Goal: Task Accomplishment & Management: Manage account settings

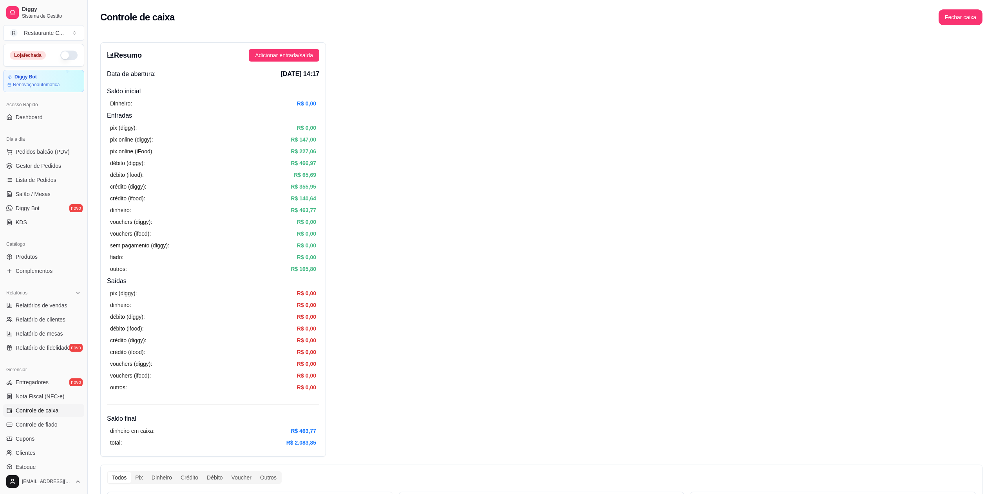
scroll to position [52, 0]
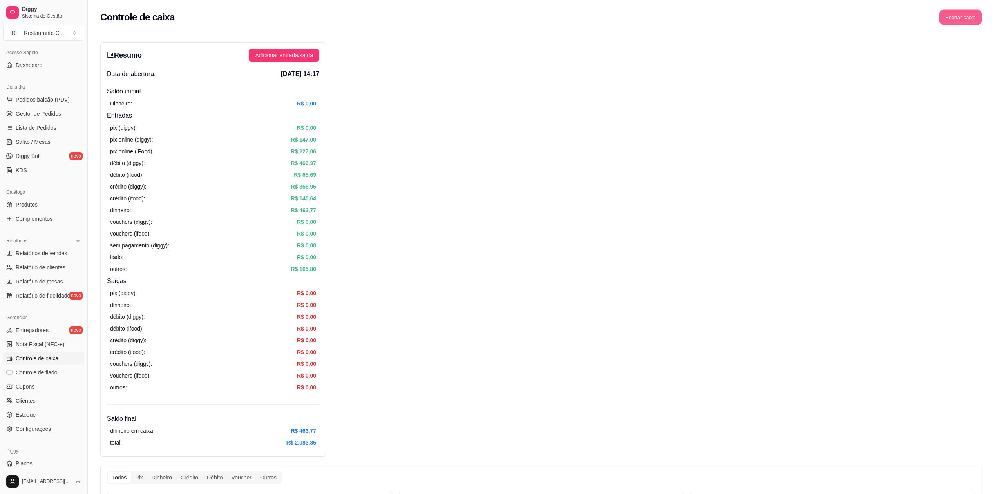
click at [975, 21] on button "Fechar caixa" at bounding box center [961, 17] width 43 height 15
click at [980, 65] on span "Sim" at bounding box center [982, 69] width 9 height 9
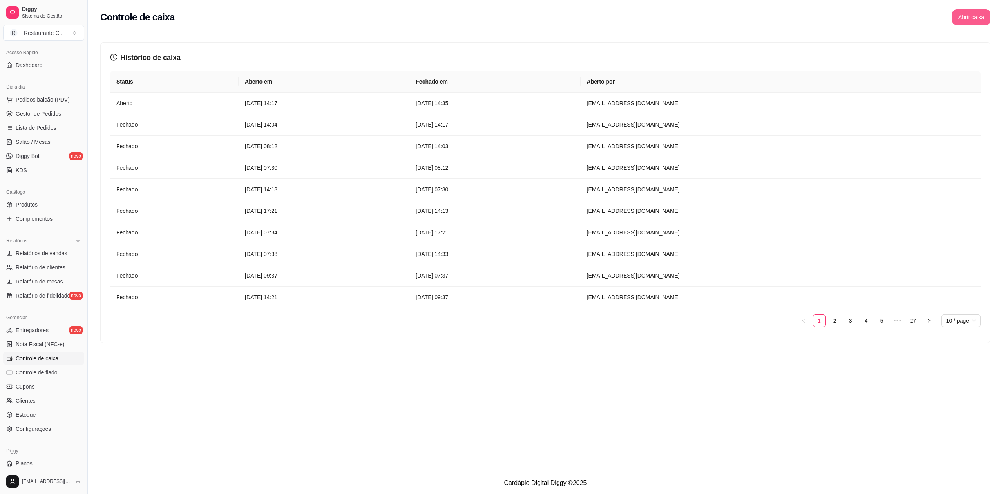
click at [969, 17] on button "Abrir caixa" at bounding box center [971, 17] width 38 height 16
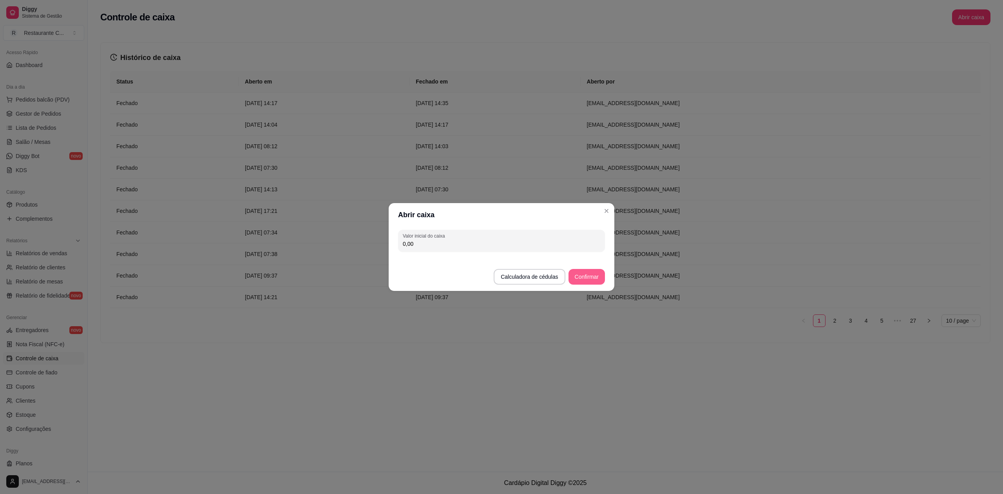
click at [578, 277] on button "Confirmar" at bounding box center [587, 277] width 36 height 16
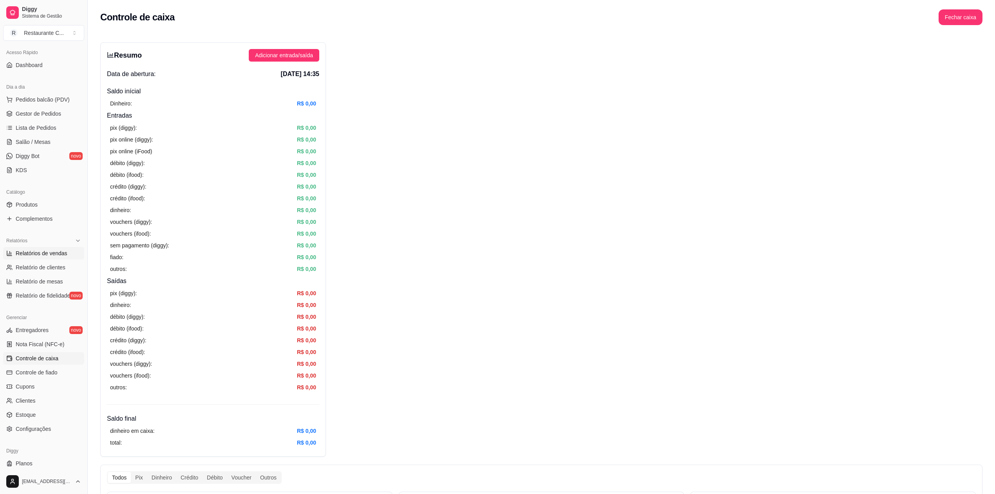
scroll to position [0, 0]
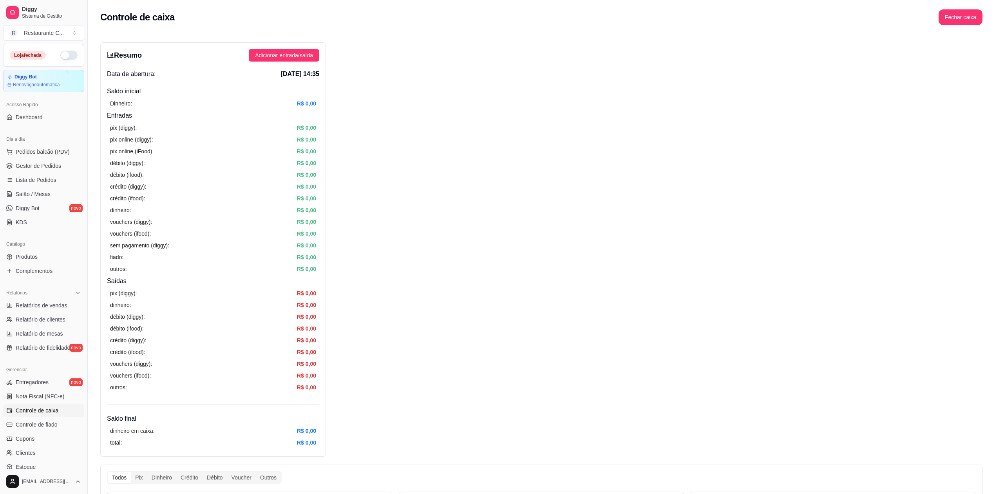
click at [60, 55] on button "button" at bounding box center [68, 55] width 17 height 9
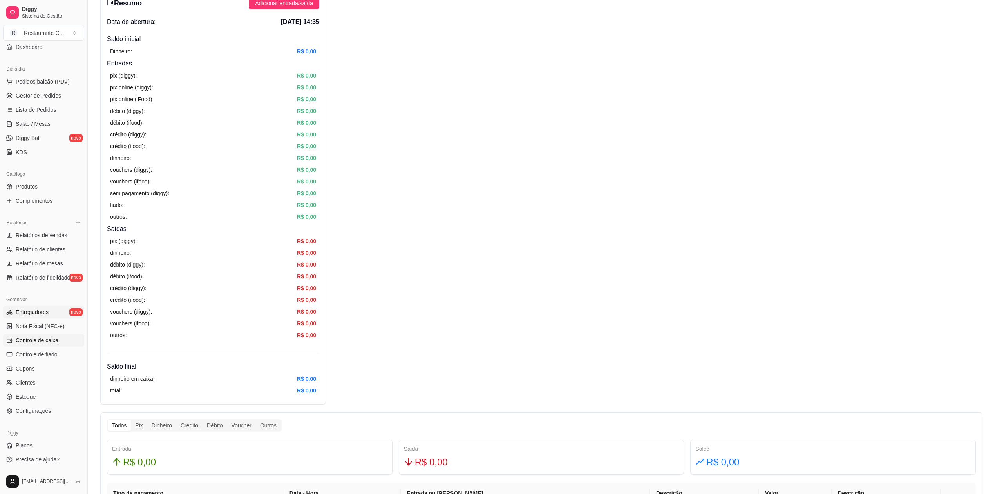
scroll to position [18, 0]
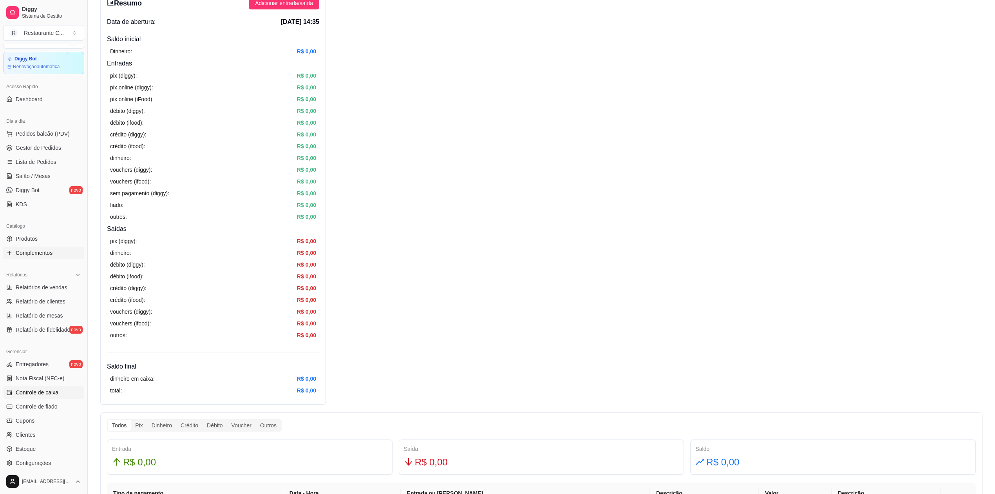
click at [51, 251] on span "Complementos" at bounding box center [34, 253] width 37 height 8
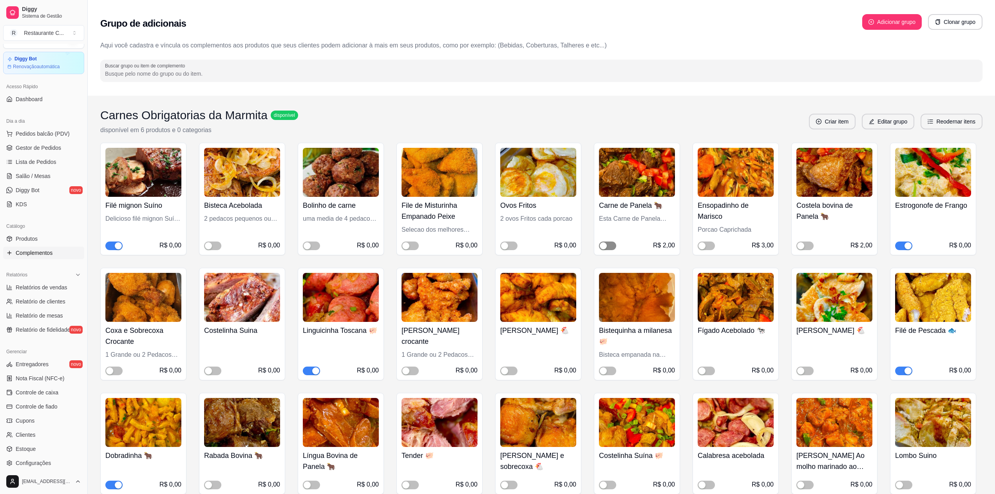
click at [608, 245] on button "button" at bounding box center [607, 245] width 17 height 9
click at [609, 248] on div "button" at bounding box center [611, 245] width 7 height 7
click at [799, 245] on div "button" at bounding box center [800, 245] width 7 height 7
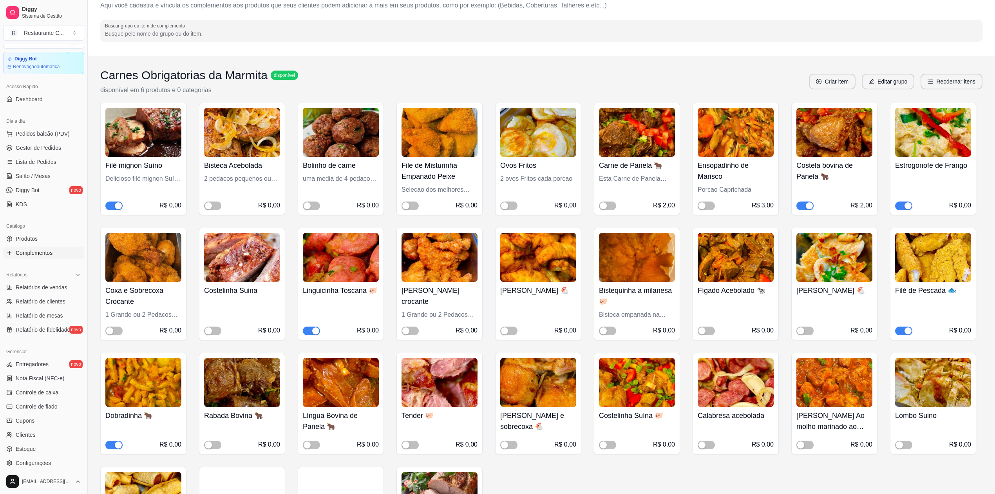
scroll to position [52, 0]
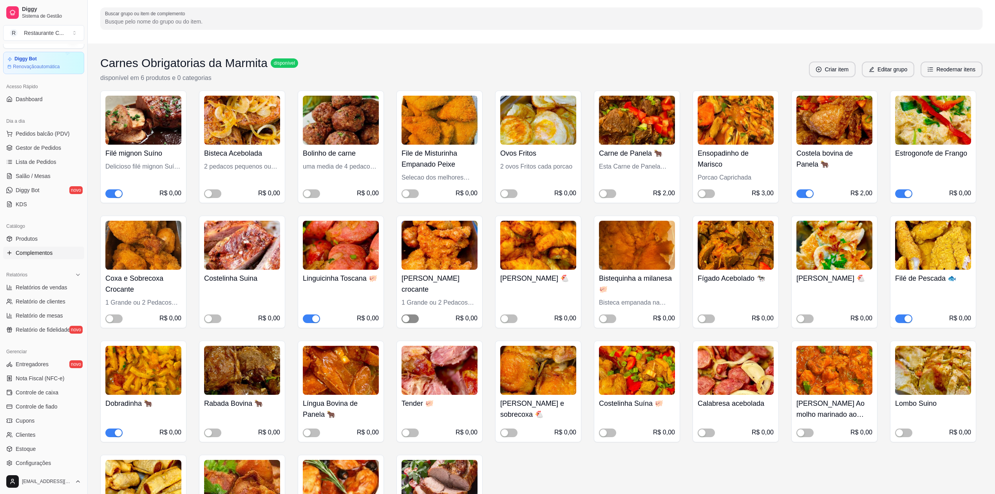
click at [411, 319] on span "button" at bounding box center [410, 318] width 17 height 9
click at [107, 432] on span "button" at bounding box center [113, 432] width 17 height 9
click at [112, 320] on div "button" at bounding box center [109, 318] width 7 height 7
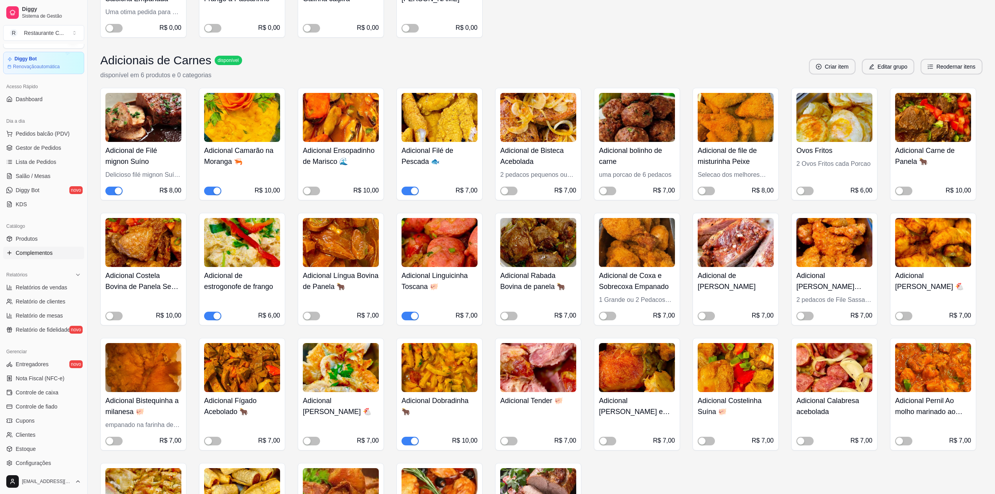
scroll to position [574, 0]
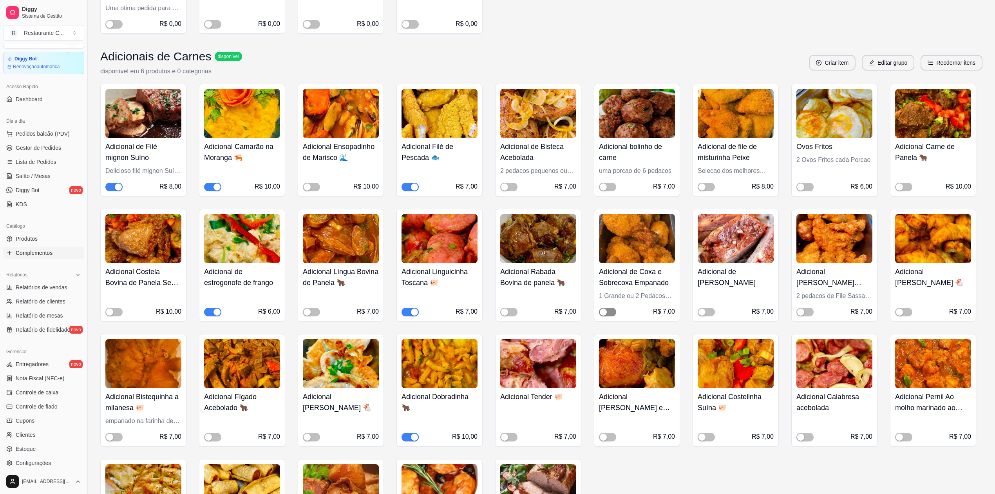
click at [610, 311] on span "button" at bounding box center [607, 312] width 17 height 9
click at [806, 312] on span "button" at bounding box center [805, 312] width 17 height 9
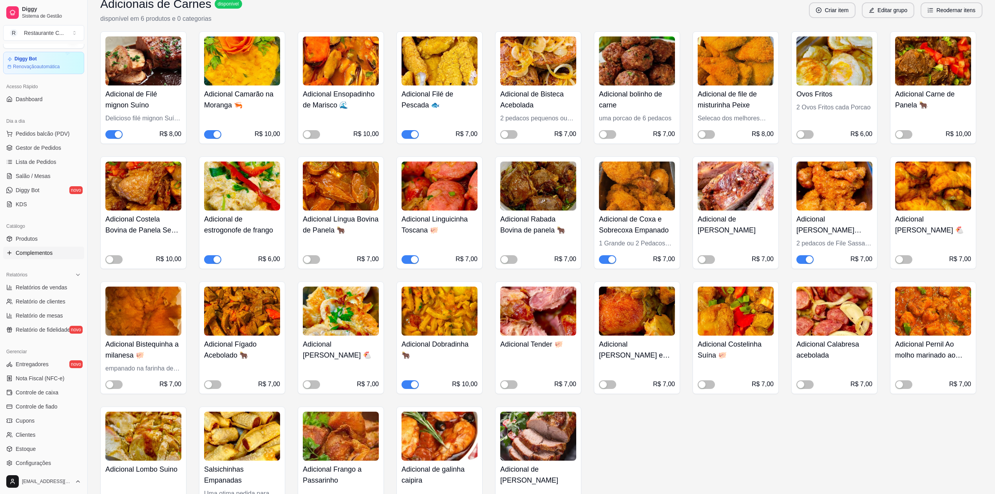
click at [413, 386] on div "button" at bounding box center [414, 384] width 7 height 7
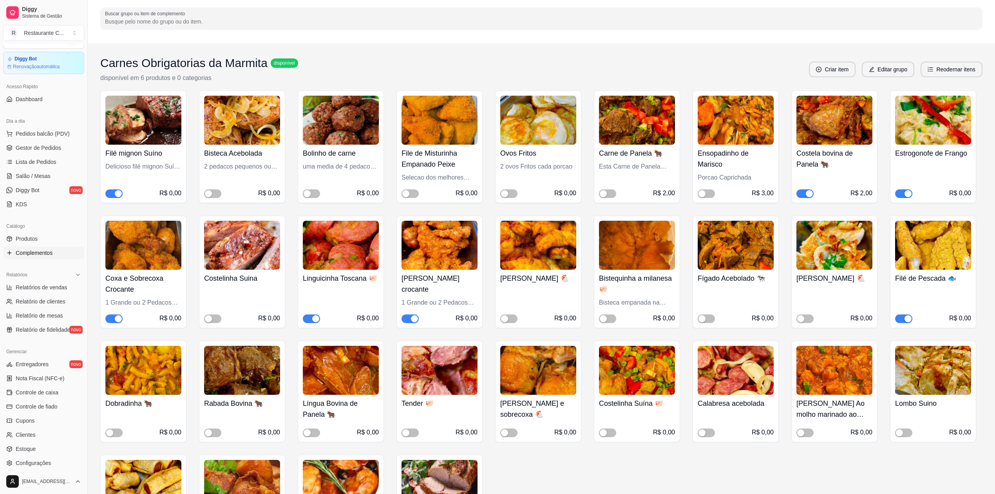
scroll to position [0, 0]
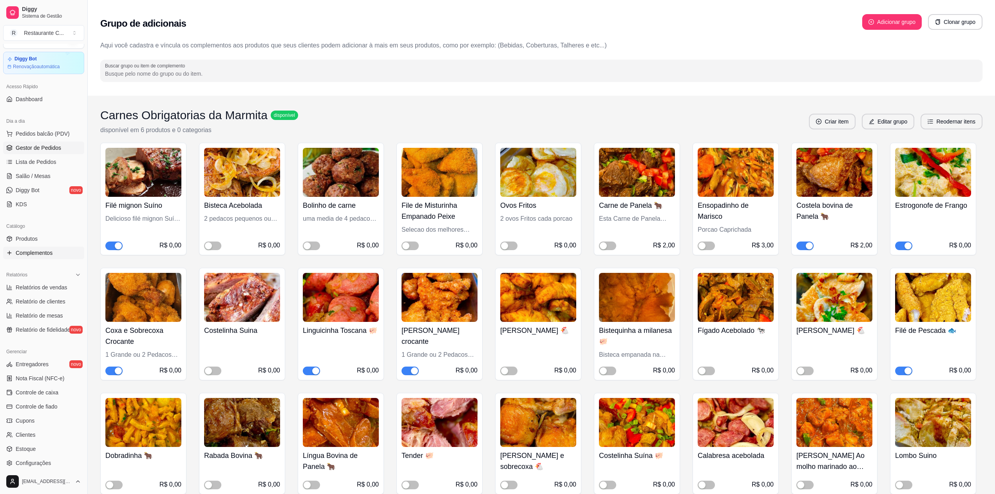
click at [51, 151] on span "Gestor de Pedidos" at bounding box center [38, 148] width 45 height 8
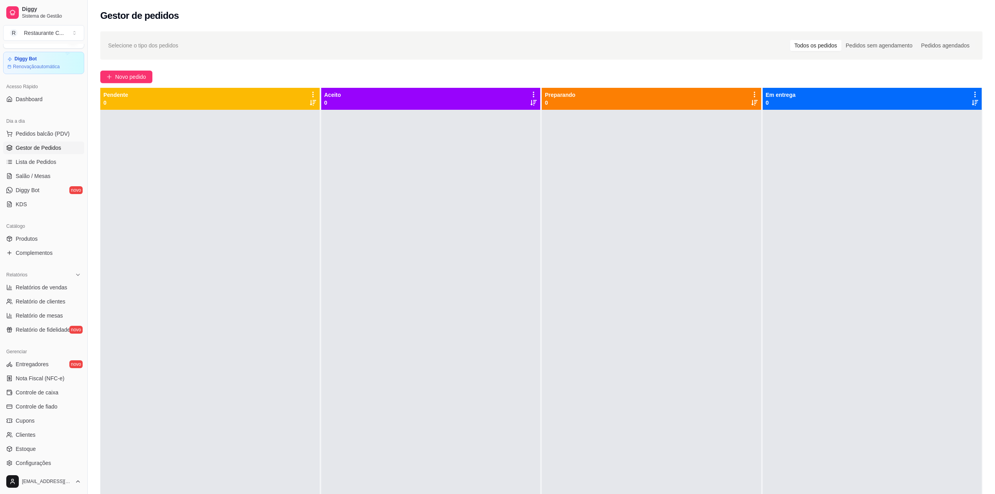
click at [906, 167] on div at bounding box center [872, 357] width 219 height 494
click at [909, 265] on div at bounding box center [872, 357] width 219 height 494
click at [901, 264] on div at bounding box center [872, 357] width 219 height 494
click at [838, 218] on div at bounding box center [872, 357] width 219 height 494
